Goal: Communication & Community: Answer question/provide support

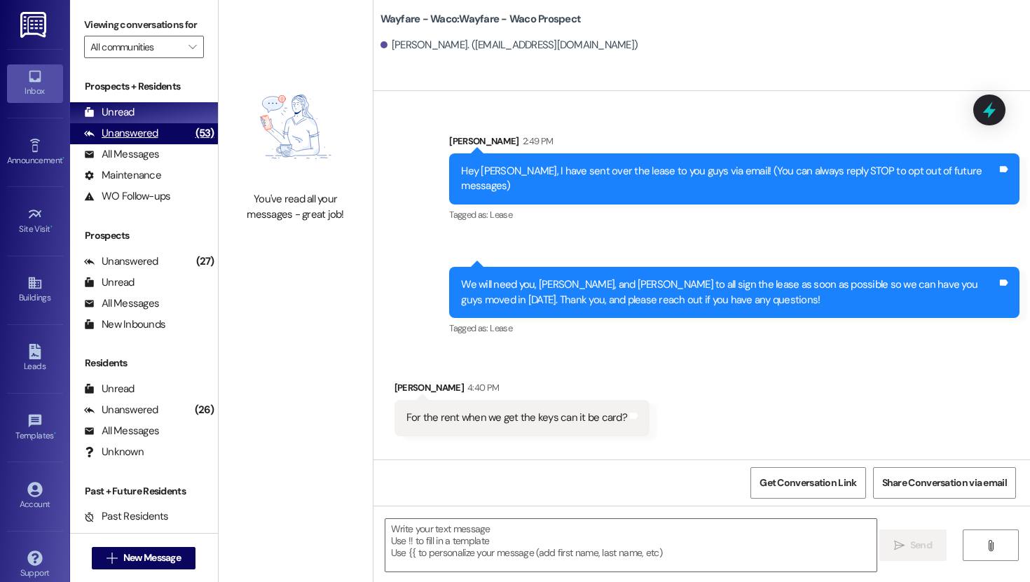
scroll to position [106, 0]
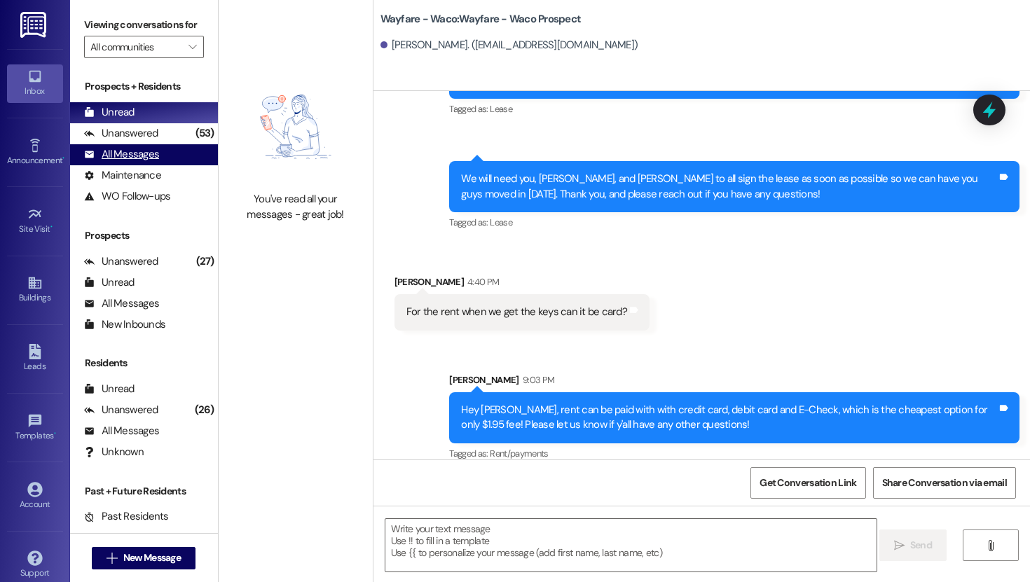
click at [151, 162] on div "All Messages" at bounding box center [121, 154] width 75 height 15
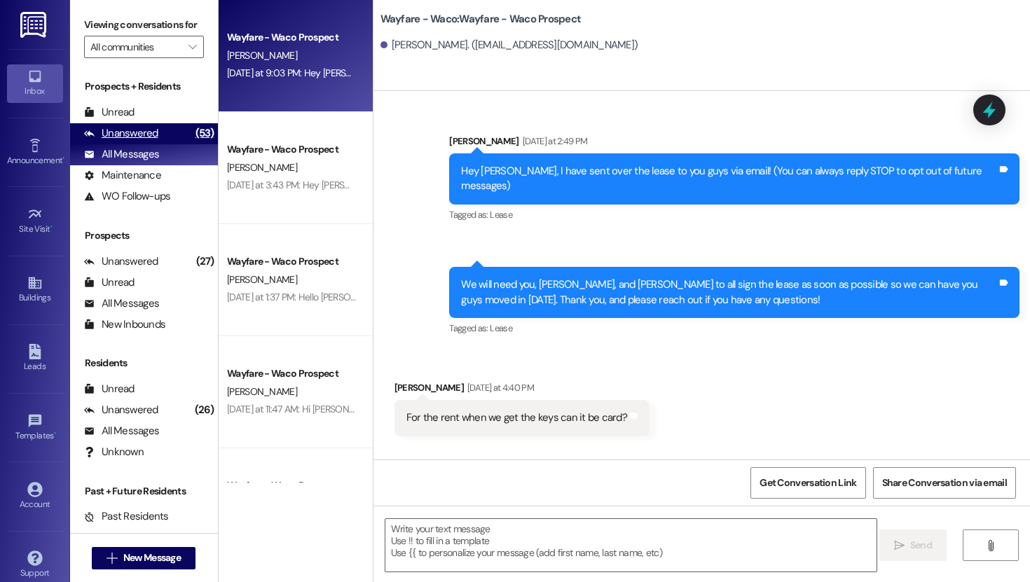
click at [141, 141] on div "Unanswered" at bounding box center [121, 133] width 74 height 15
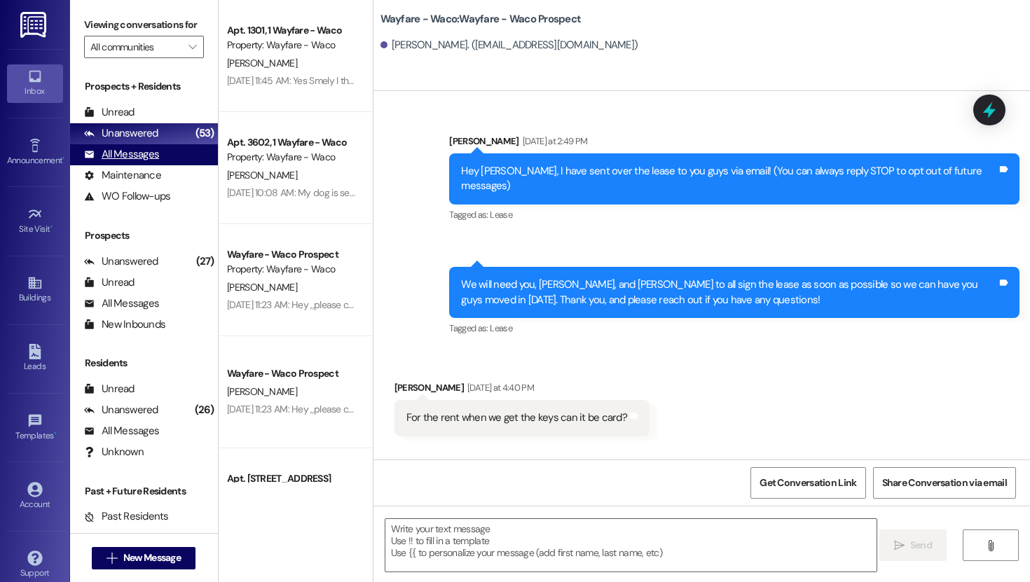
click at [141, 162] on div "All Messages" at bounding box center [121, 154] width 75 height 15
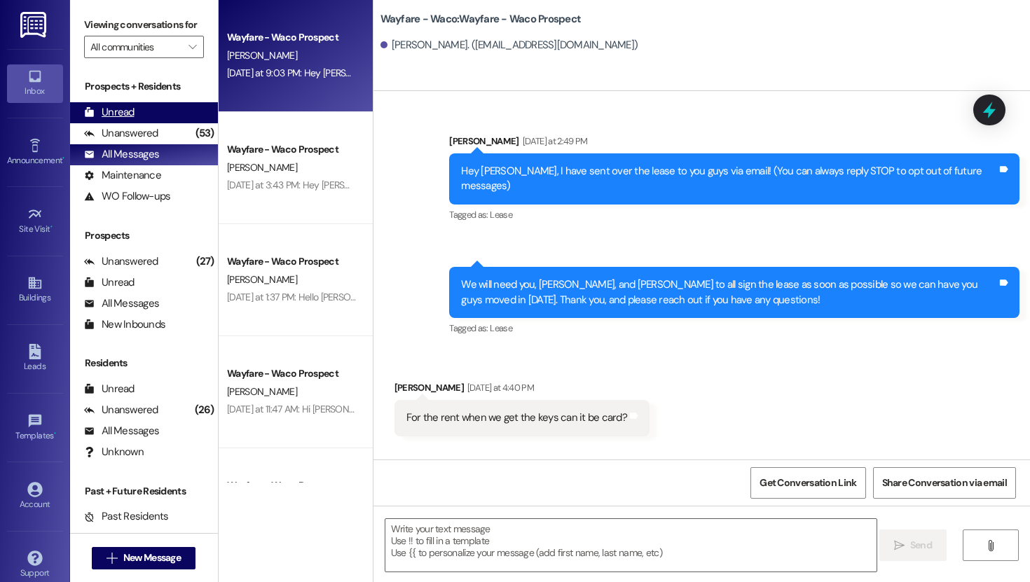
click at [131, 120] on div "Unread" at bounding box center [109, 112] width 50 height 15
